Goal: Task Accomplishment & Management: Complete application form

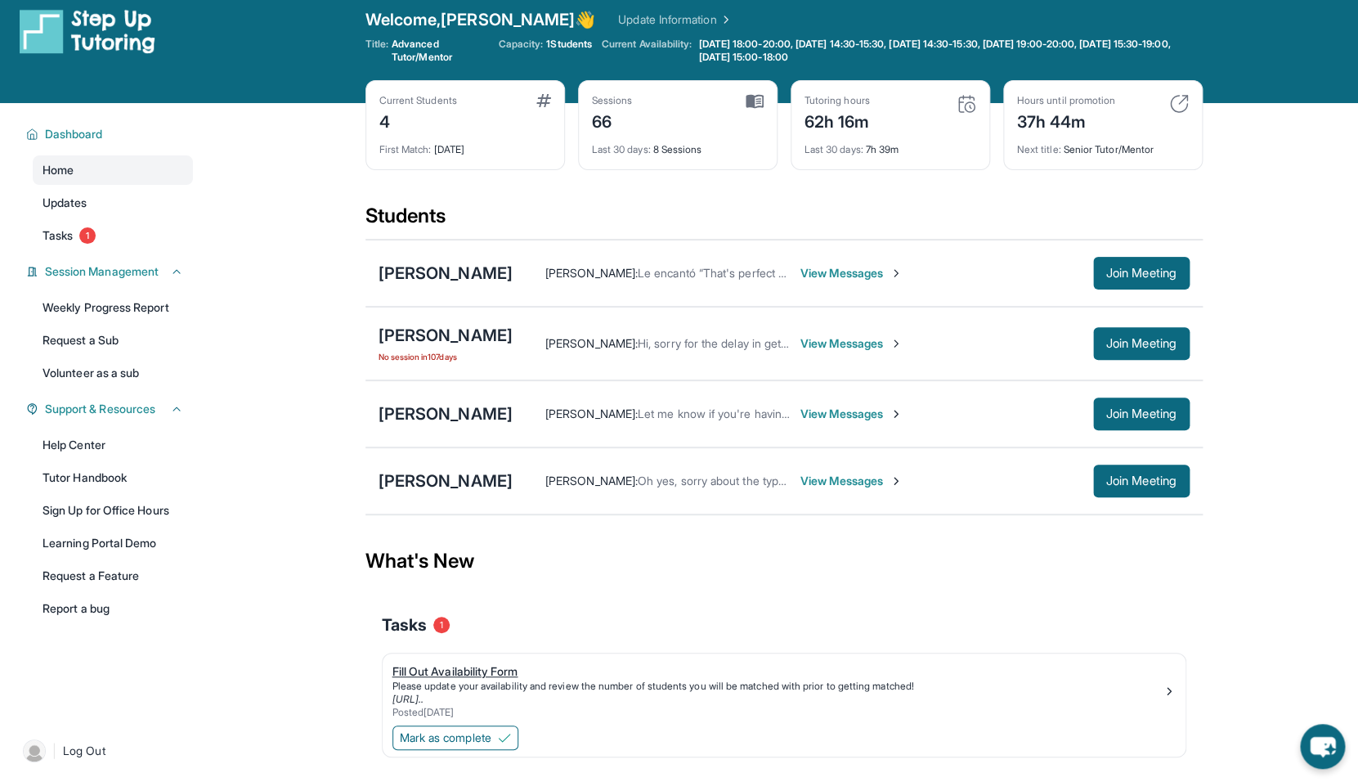
scroll to position [13, 0]
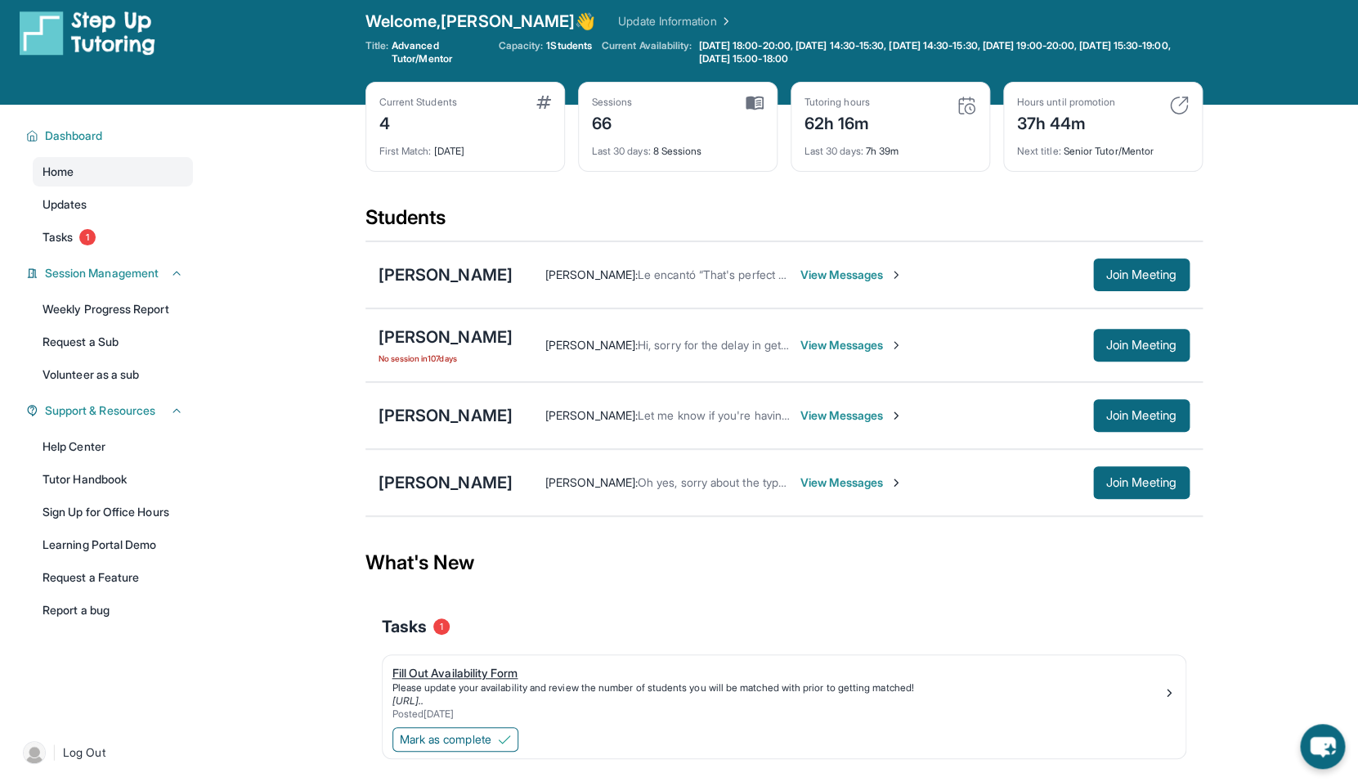
click at [480, 679] on div "Fill Out Availability Form" at bounding box center [778, 673] width 770 height 16
click at [486, 735] on span "Mark as complete" at bounding box center [446, 739] width 92 height 16
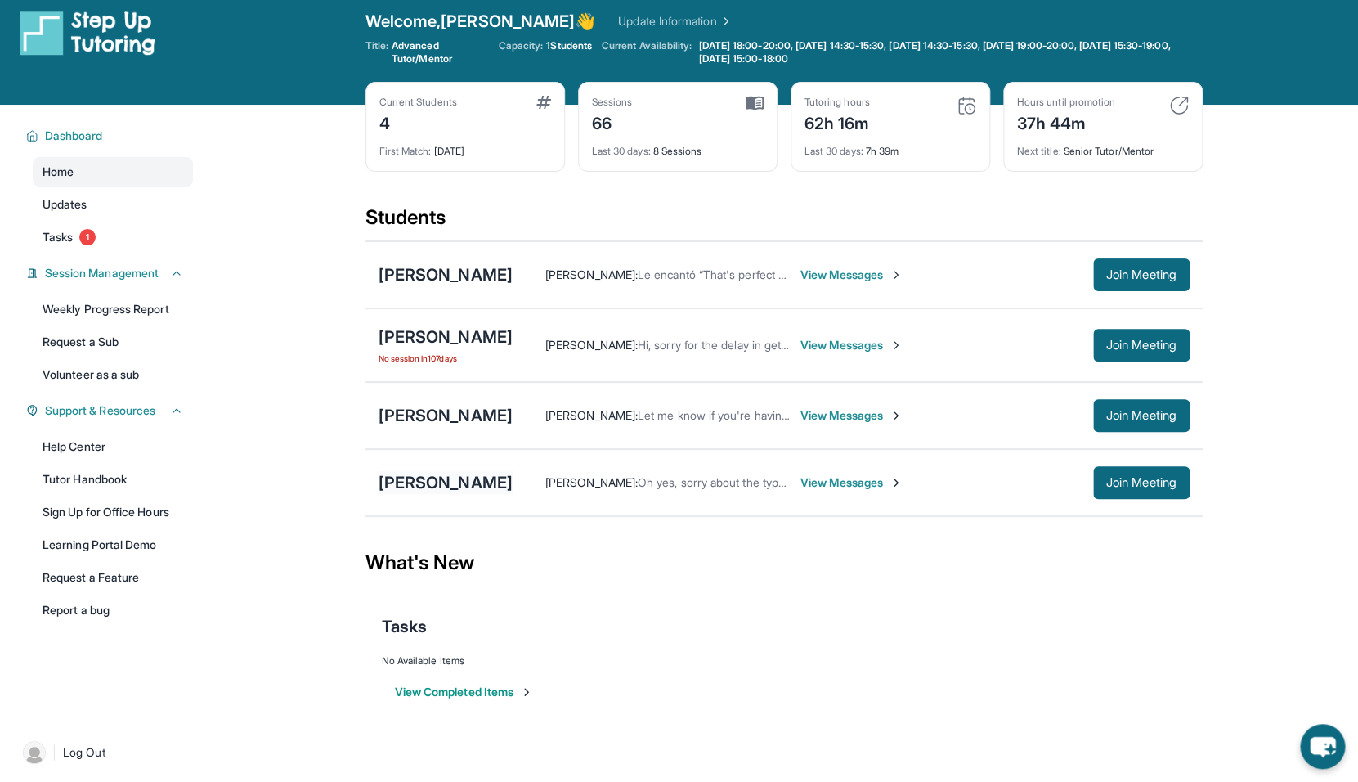
click at [461, 490] on div "[PERSON_NAME]" at bounding box center [446, 482] width 134 height 23
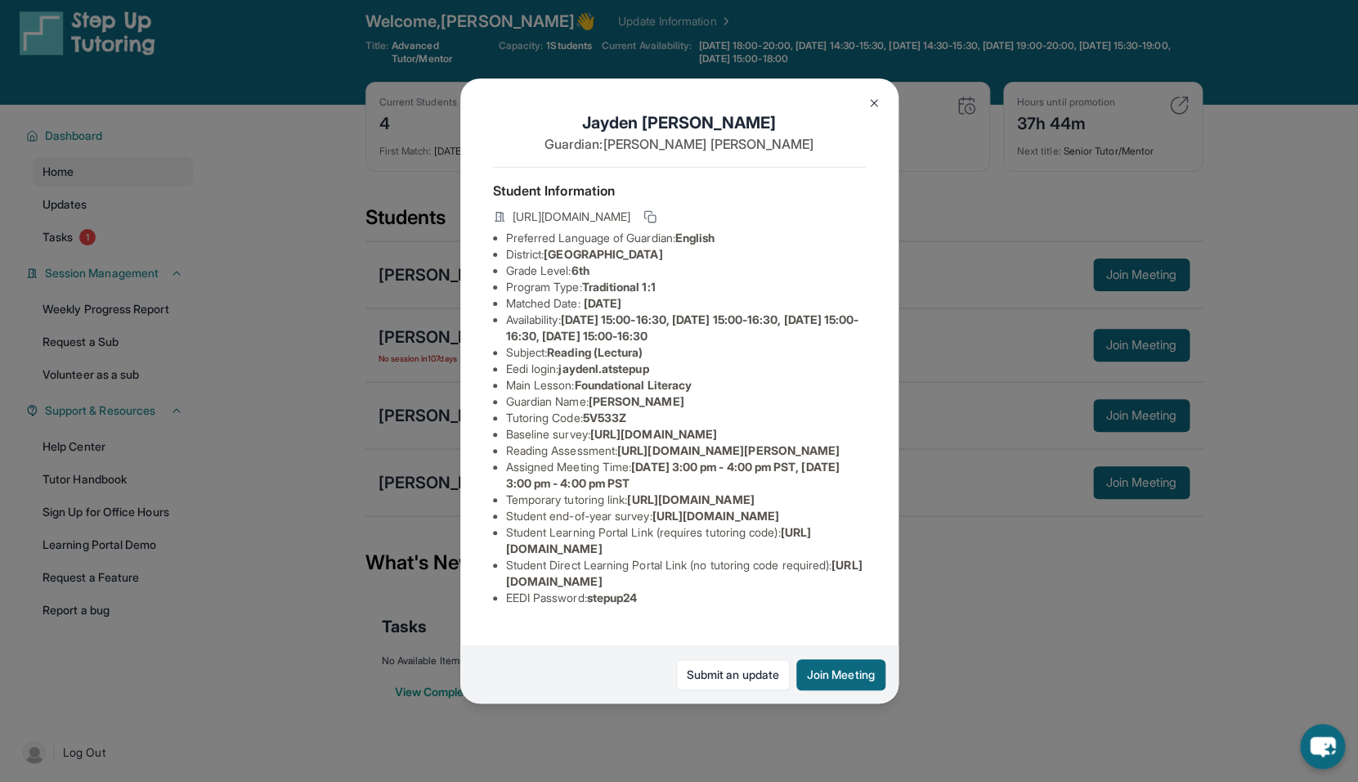
scroll to position [0, 0]
click at [657, 219] on icon at bounding box center [650, 216] width 13 height 13
click at [868, 105] on img at bounding box center [874, 102] width 13 height 13
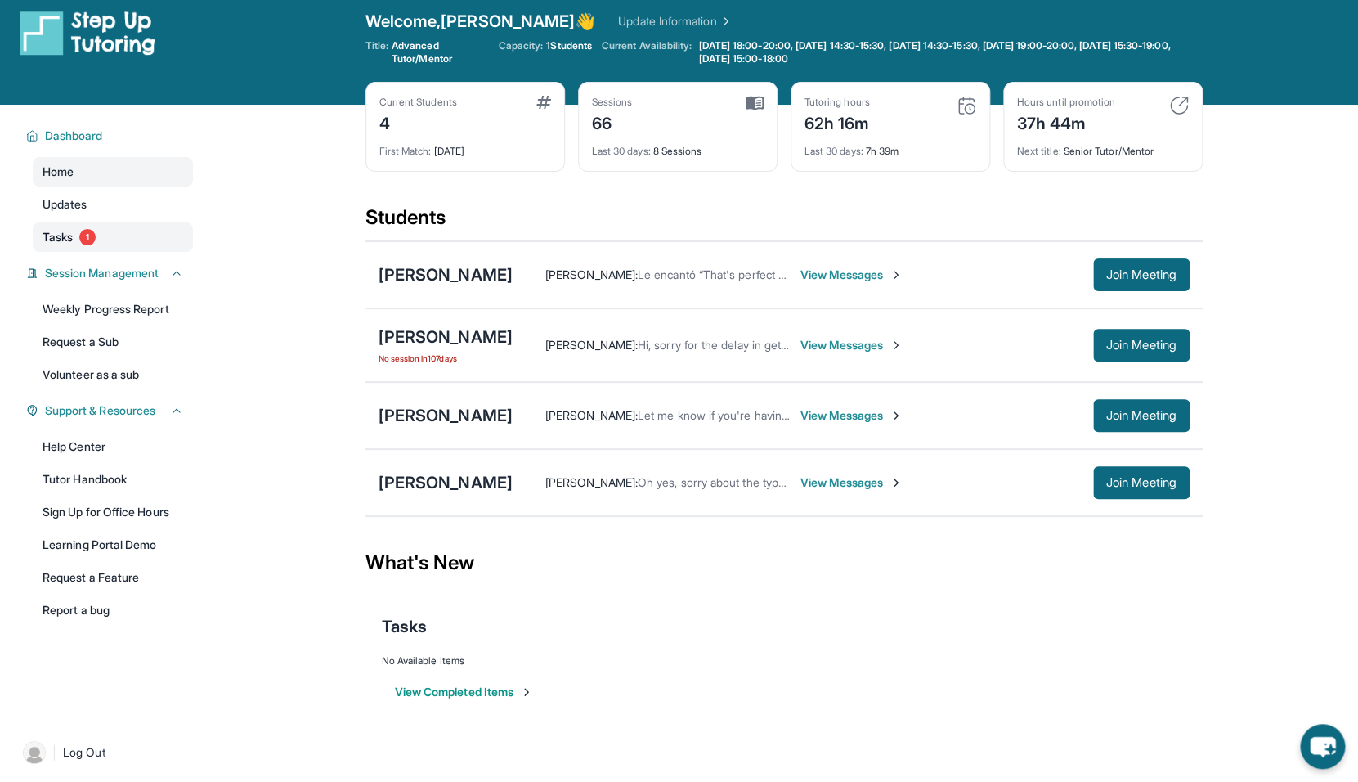
click at [140, 240] on link "Tasks 1" at bounding box center [113, 236] width 160 height 29
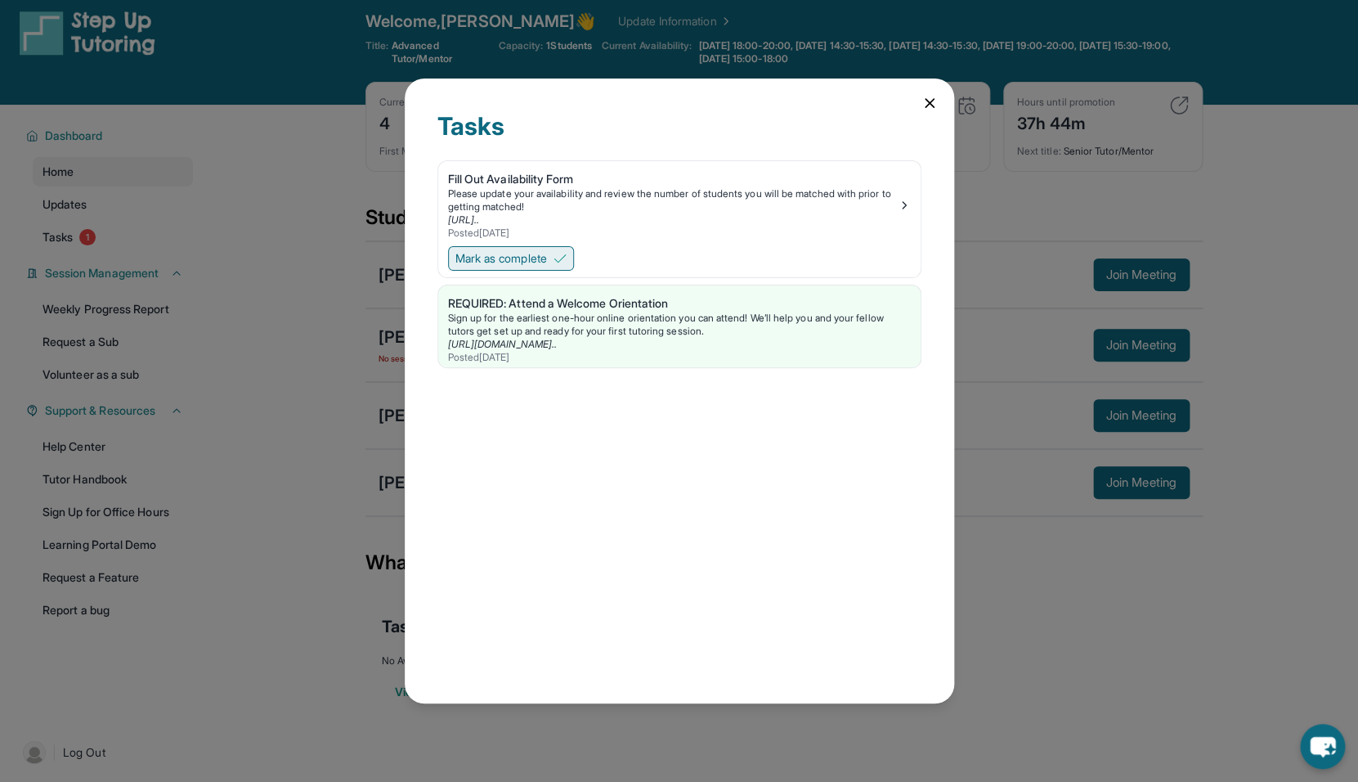
click at [472, 259] on span "Mark as complete" at bounding box center [501, 258] width 92 height 16
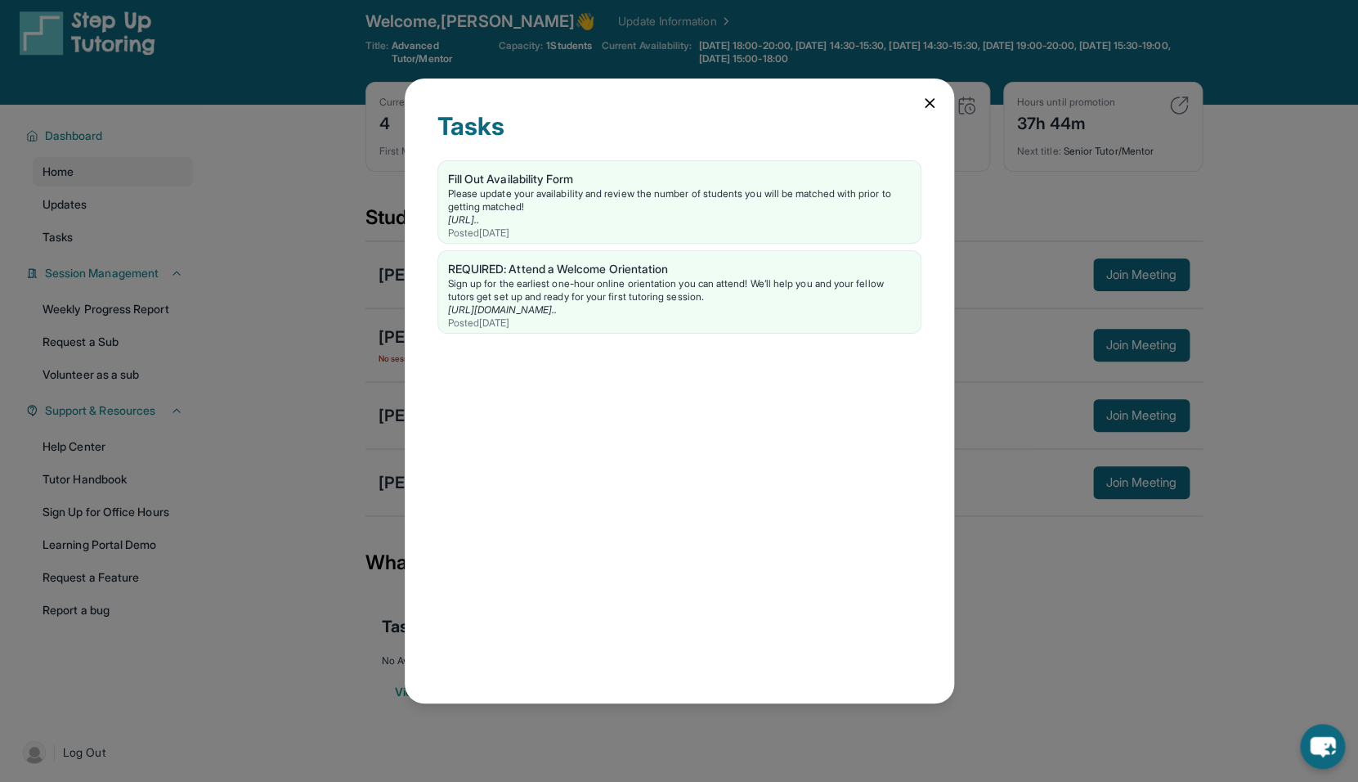
click at [150, 173] on div "Tasks Fill Out Availability Form Please update your availability and review the…" at bounding box center [679, 391] width 1358 height 782
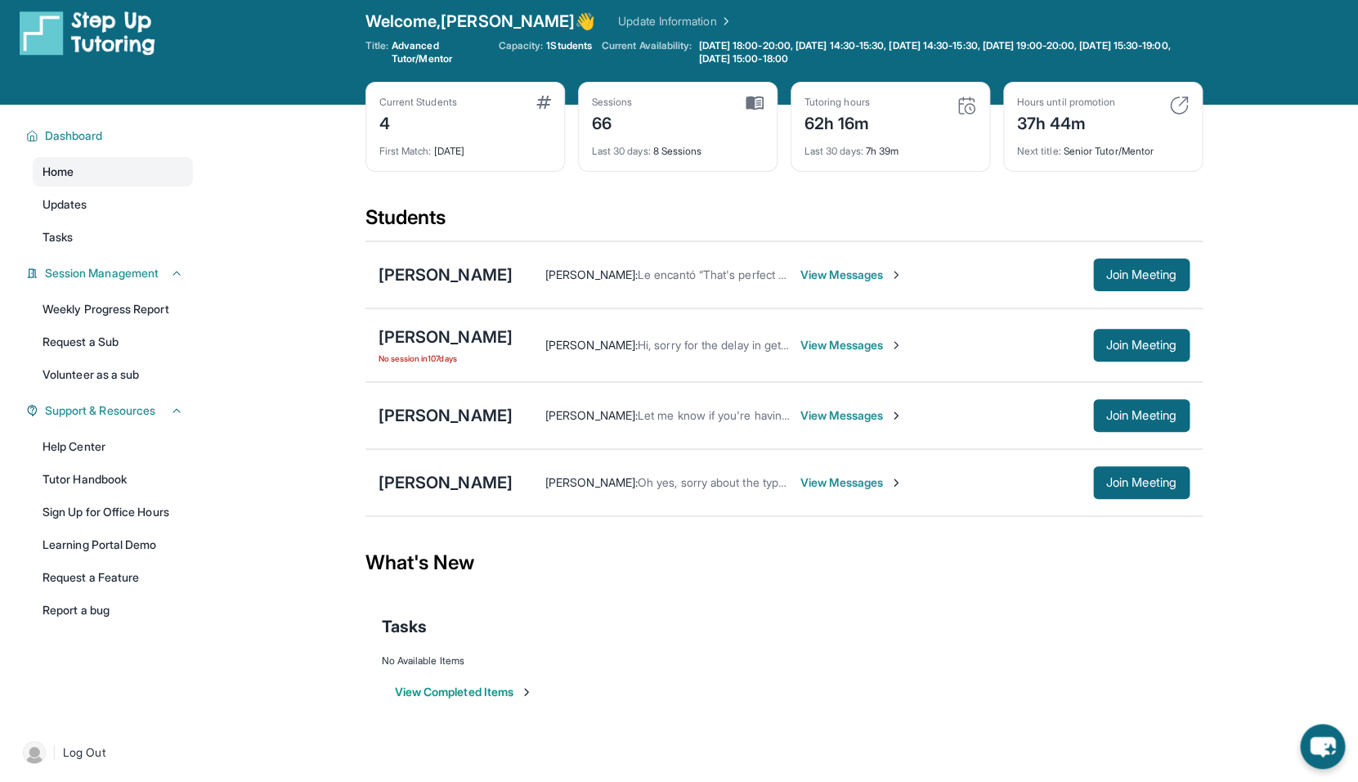
click at [163, 173] on link "Home" at bounding box center [113, 171] width 160 height 29
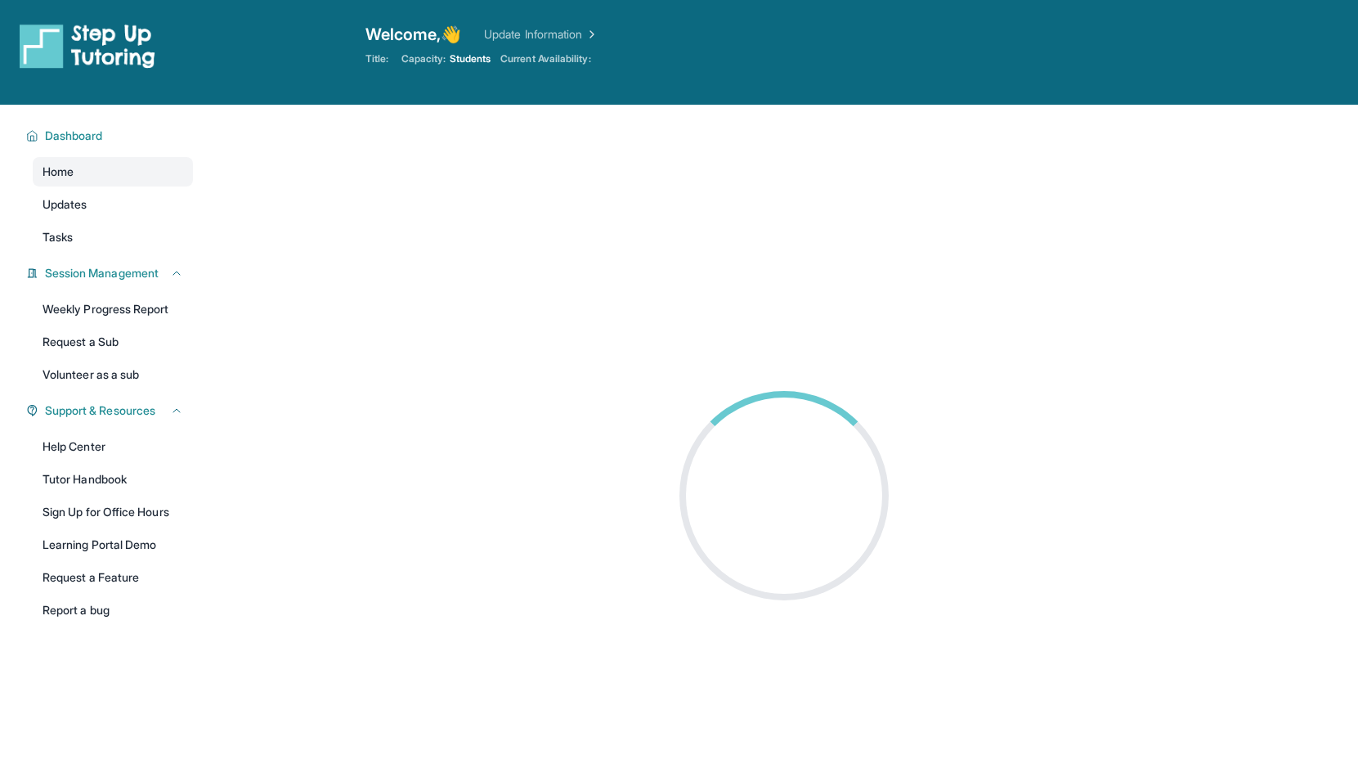
scroll to position [13, 0]
